Goal: Find specific page/section: Find specific page/section

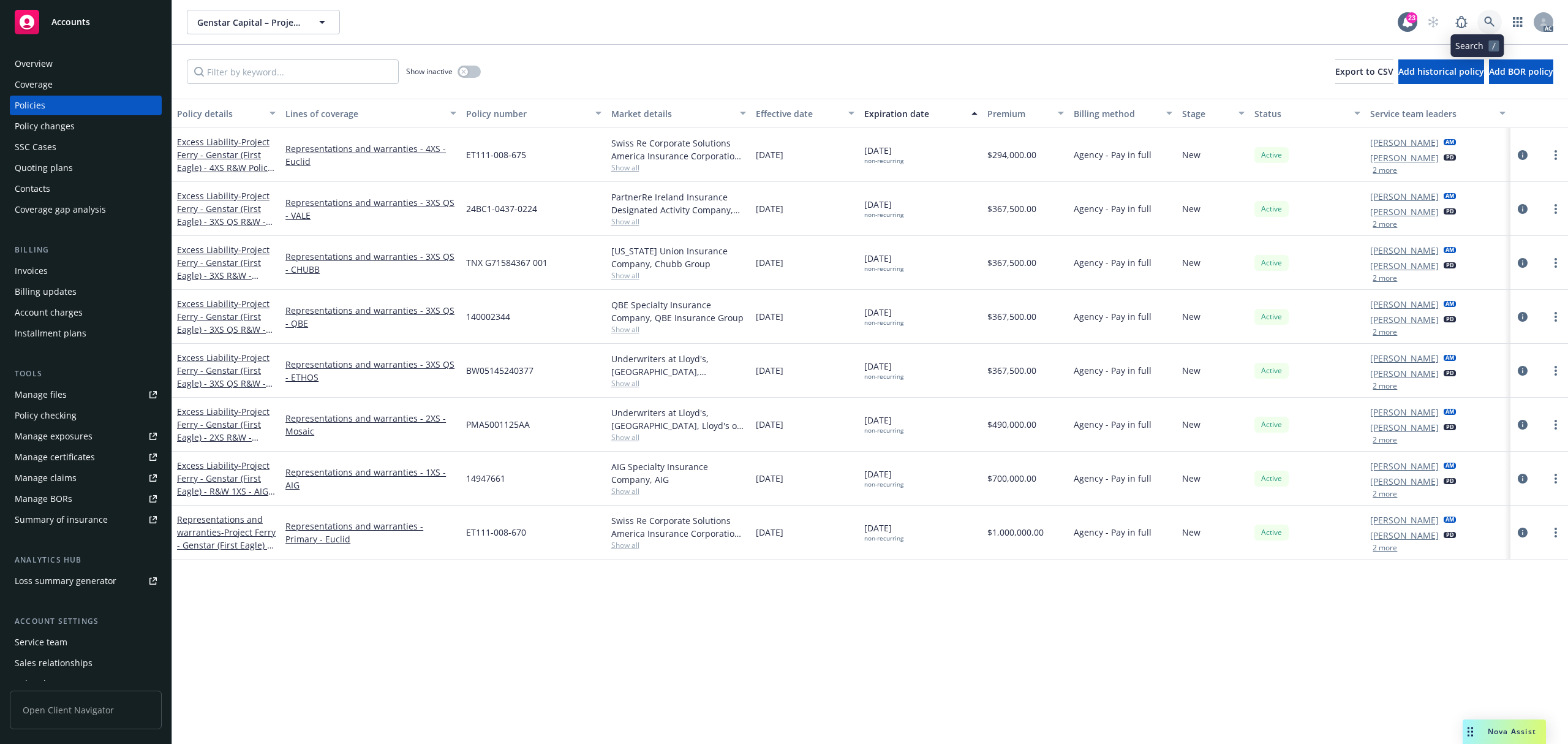
click at [1477, 12] on link at bounding box center [1489, 22] width 24 height 24
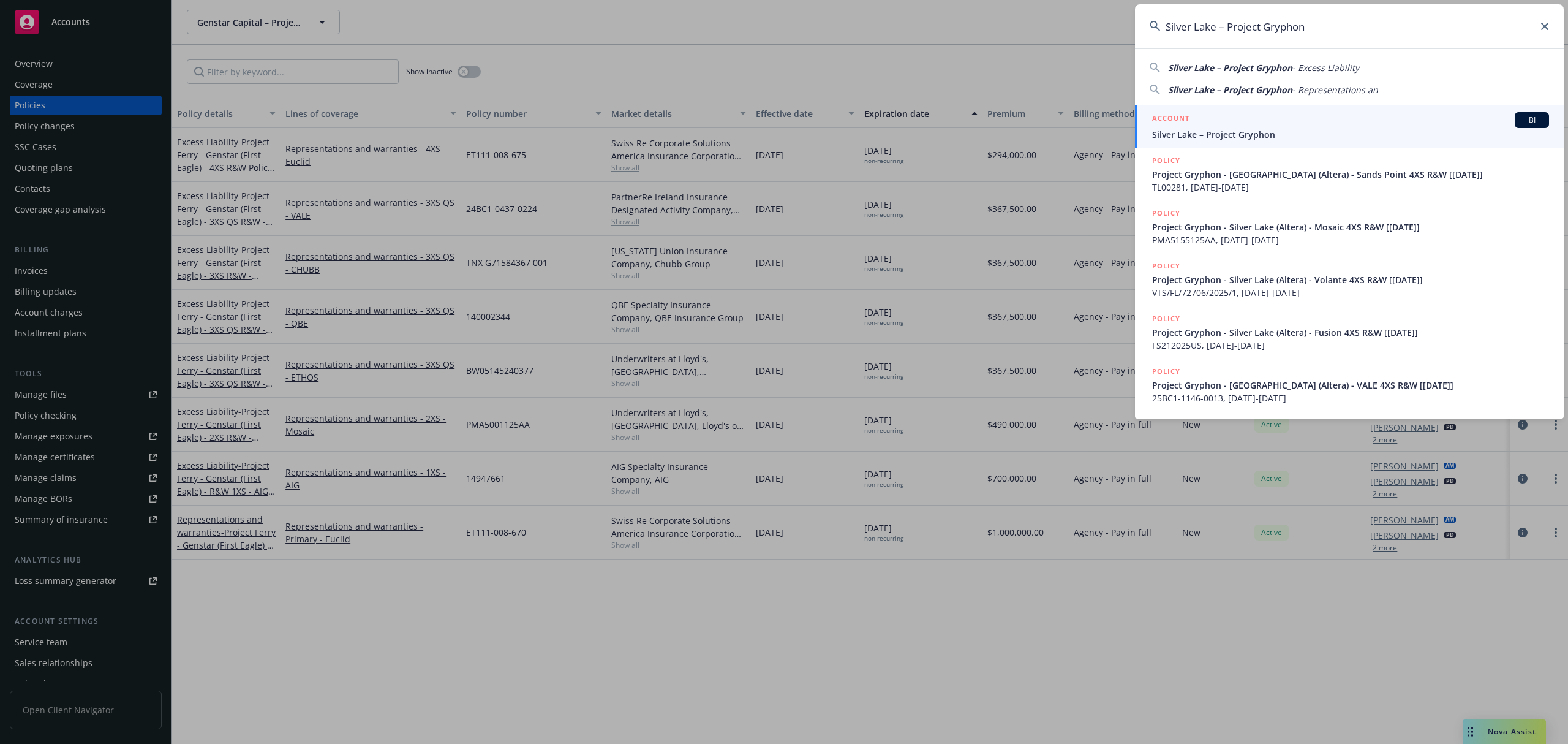
type input "Silver Lake – Project Gryphon"
click at [1285, 125] on div "ACCOUNT BI" at bounding box center [1351, 119] width 397 height 16
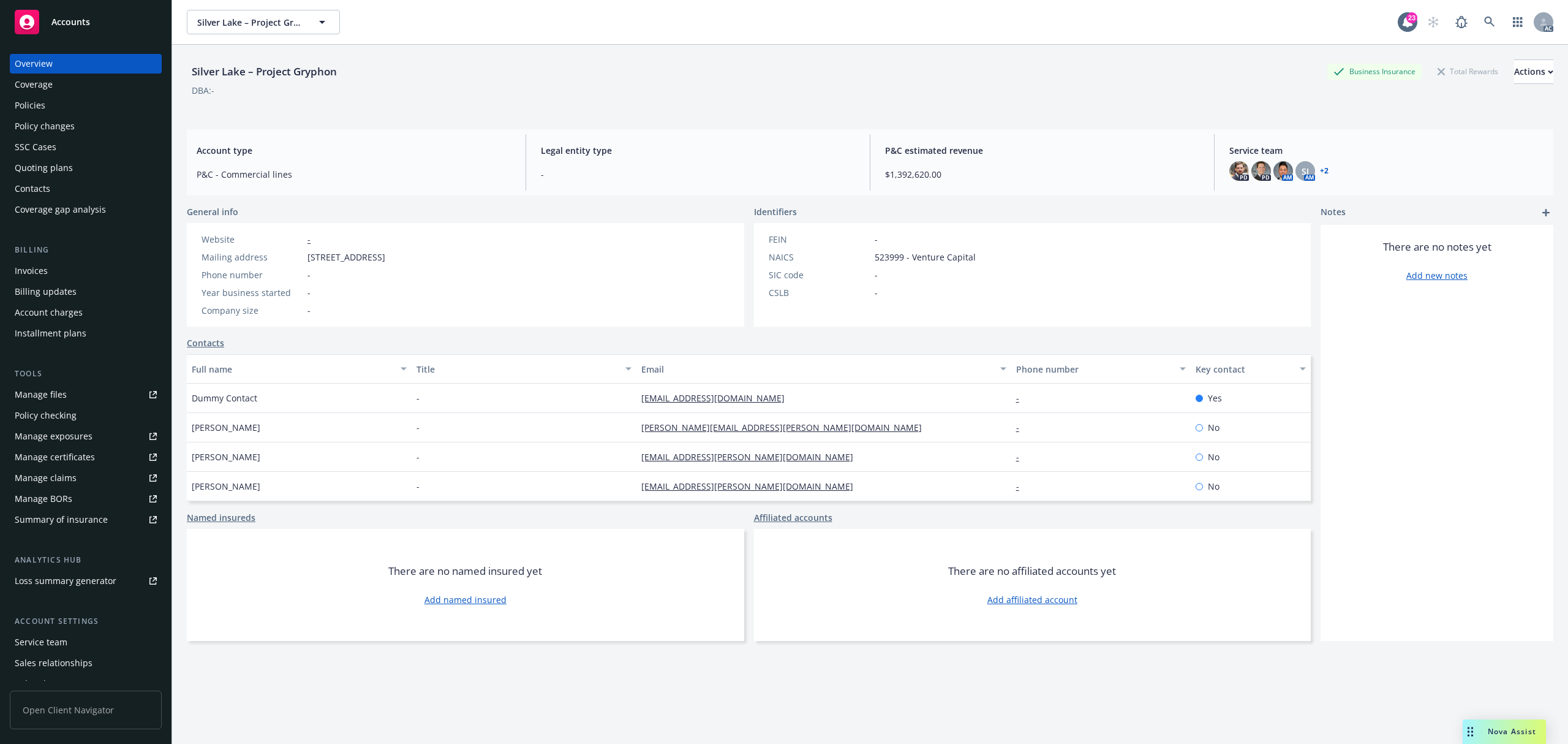
click at [57, 268] on div "Invoices" at bounding box center [86, 271] width 142 height 20
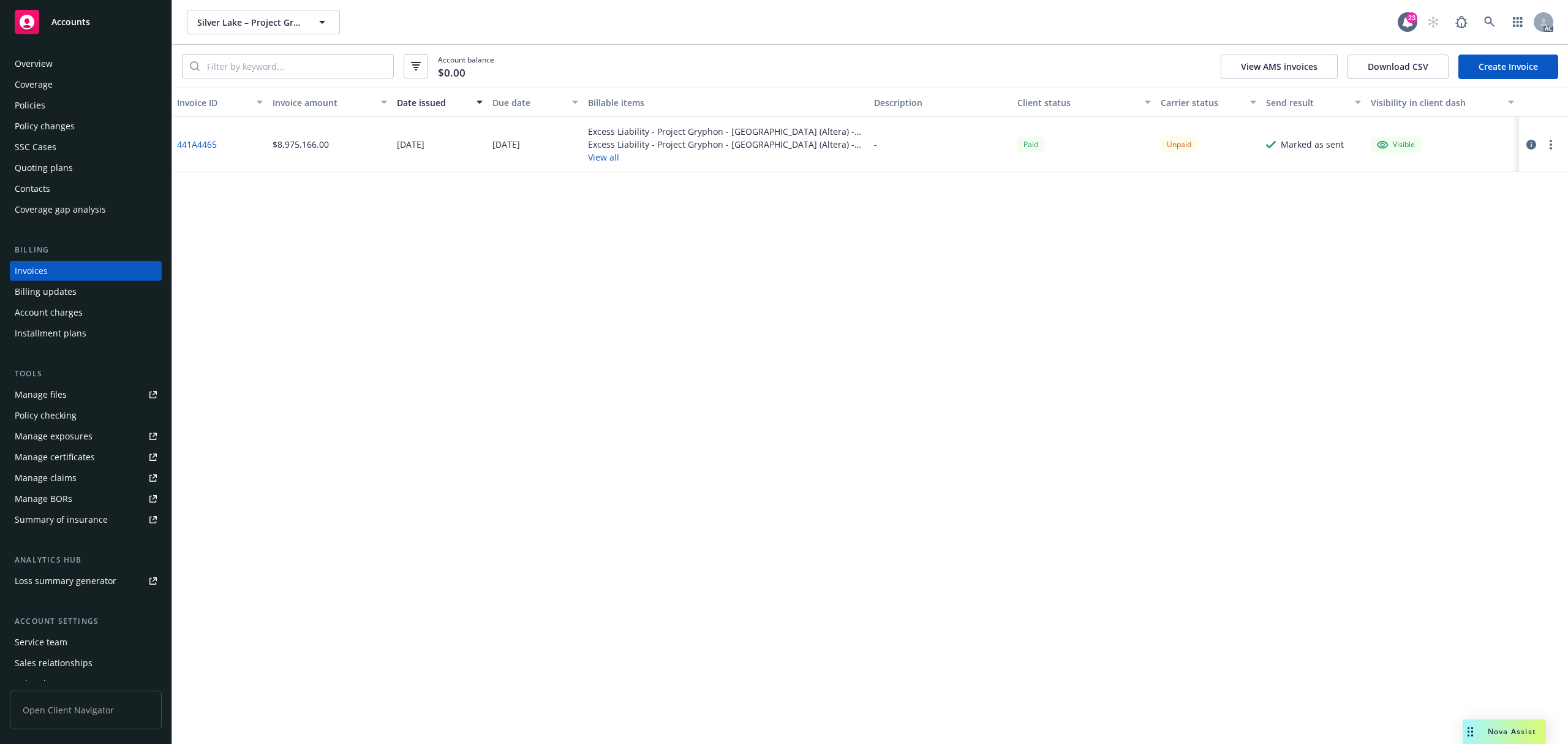
click at [662, 302] on div "Invoice ID Invoice amount Date issued Due date Billable items Description Clien…" at bounding box center [870, 416] width 1396 height 657
click at [435, 282] on div "Invoice ID Invoice amount Date issued Due date Billable items Description Clien…" at bounding box center [870, 416] width 1396 height 657
